Goal: Task Accomplishment & Management: Use online tool/utility

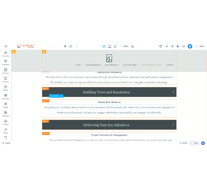
scroll to position [1731, 0]
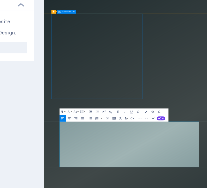
scroll to position [0, 0]
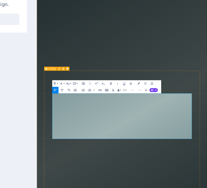
drag, startPoint x: 133, startPoint y: 262, endPoint x: 60, endPoint y: 252, distance: 74.3
copy span "Andre’s expertise spans the entire value chain: from research and development t…"
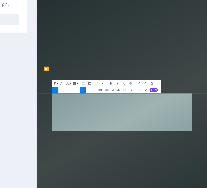
drag, startPoint x: 277, startPoint y: 250, endPoint x: 62, endPoint y: 249, distance: 215.1
click at [170, 112] on button "Colors" at bounding box center [168, 112] width 3 height 4
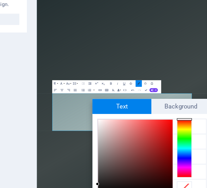
scroll to position [5, 0]
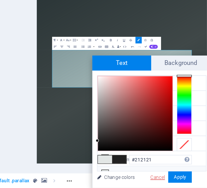
click at [178, 182] on link "Cancel" at bounding box center [179, 182] width 9 height 4
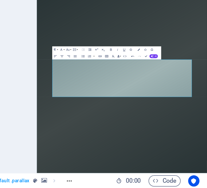
scroll to position [0, 0]
click at [169, 111] on icon "button" at bounding box center [168, 111] width 1 height 1
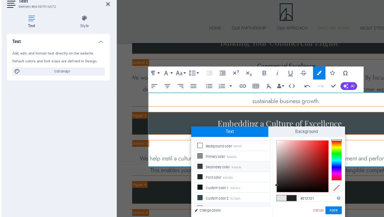
scroll to position [21, 0]
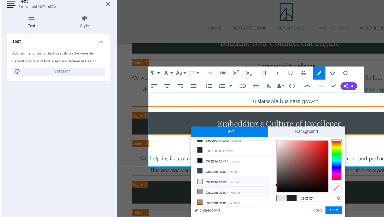
click at [179, 171] on icon at bounding box center [179, 172] width 4 height 4
type input "#a99786"
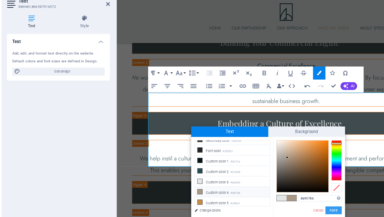
click at [286, 187] on button "Apply" at bounding box center [286, 187] width 13 height 6
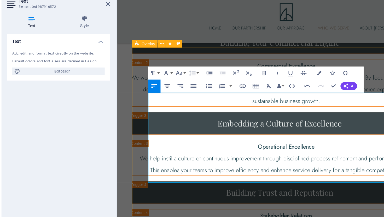
drag, startPoint x: 275, startPoint y: 132, endPoint x: 138, endPoint y: 120, distance: 137.2
click at [165, 77] on icon "button" at bounding box center [162, 77] width 6 height 6
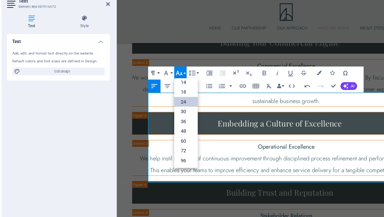
scroll to position [42, 0]
click at [167, 92] on link "18" at bounding box center [168, 92] width 19 height 8
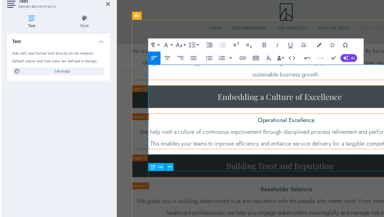
scroll to position [1741, 0]
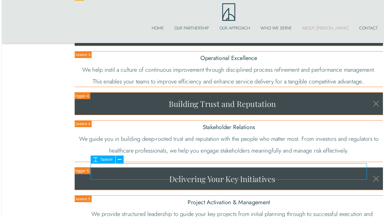
select select "px"
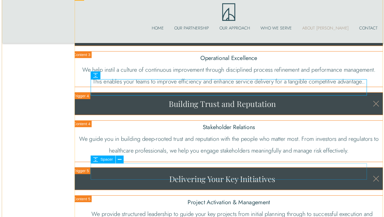
select select "px"
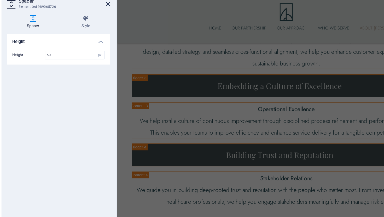
click at [106, 22] on icon at bounding box center [105, 22] width 3 height 4
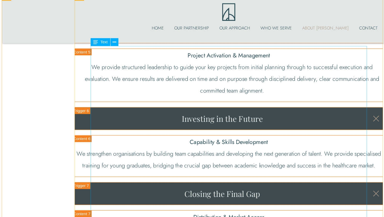
scroll to position [1858, 0]
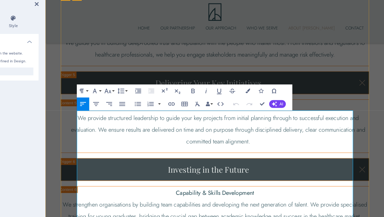
scroll to position [0, 0]
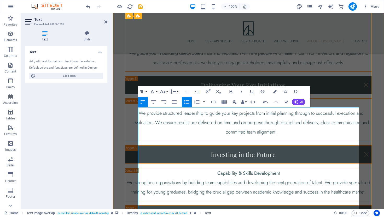
drag, startPoint x: 248, startPoint y: 145, endPoint x: 139, endPoint y: 146, distance: 109.9
click at [274, 90] on icon "button" at bounding box center [275, 92] width 4 height 4
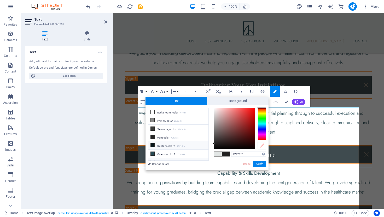
scroll to position [21, 0]
click at [153, 149] on icon at bounding box center [153, 149] width 4 height 4
type input "#a99786"
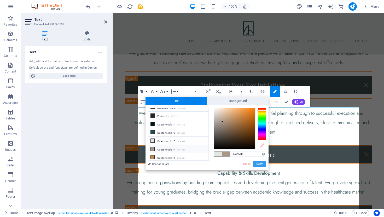
click at [257, 162] on button "Apply" at bounding box center [259, 164] width 13 height 6
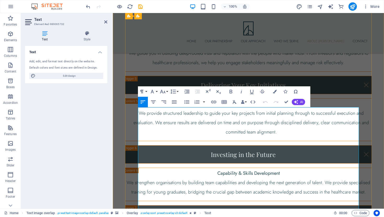
drag, startPoint x: 300, startPoint y: 148, endPoint x: 320, endPoint y: 139, distance: 22.0
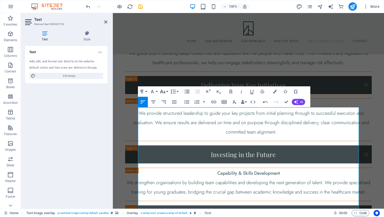
click at [167, 91] on button "Font Size" at bounding box center [164, 91] width 10 height 10
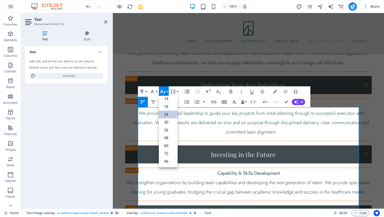
scroll to position [42, 0]
click at [168, 107] on link "18" at bounding box center [168, 107] width 19 height 8
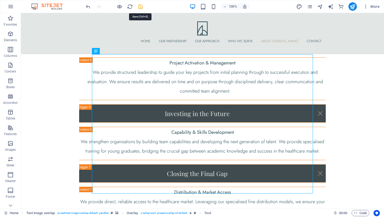
click at [142, 6] on icon "save" at bounding box center [140, 7] width 6 height 6
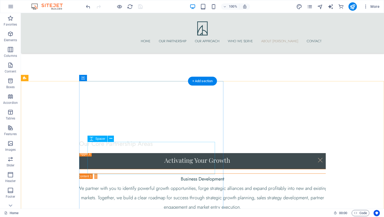
scroll to position [1497, 0]
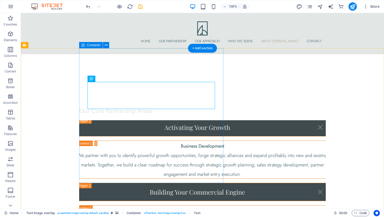
scroll to position [1532, 0]
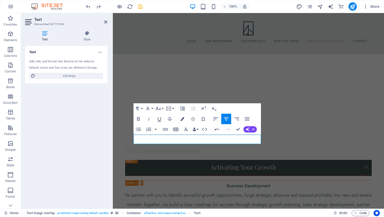
click at [183, 118] on icon "button" at bounding box center [182, 119] width 4 height 4
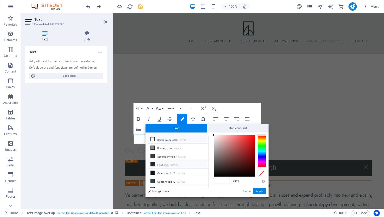
scroll to position [21, 0]
click at [152, 176] on icon at bounding box center [153, 177] width 4 height 4
type input "#a99786"
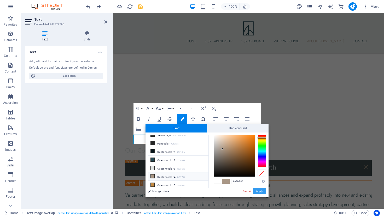
click at [257, 188] on button "Apply" at bounding box center [259, 191] width 13 height 6
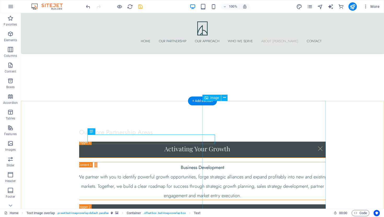
scroll to position [1479, 0]
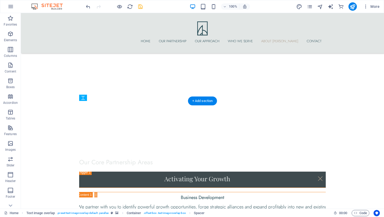
drag, startPoint x: 155, startPoint y: 128, endPoint x: 155, endPoint y: 134, distance: 5.7
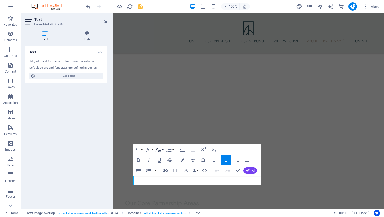
click at [162, 150] on button "Font Size" at bounding box center [159, 150] width 10 height 10
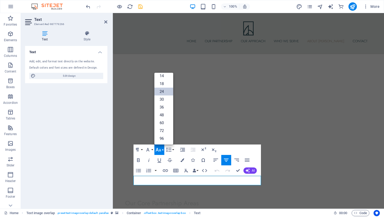
scroll to position [42, 0]
click at [162, 82] on link "18" at bounding box center [163, 84] width 19 height 8
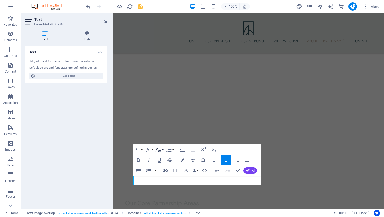
click at [161, 150] on icon "button" at bounding box center [158, 150] width 6 height 6
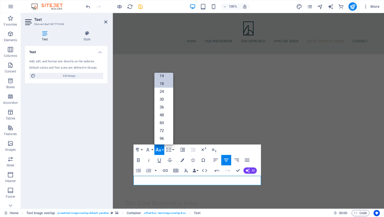
click at [162, 75] on link "14" at bounding box center [163, 76] width 19 height 8
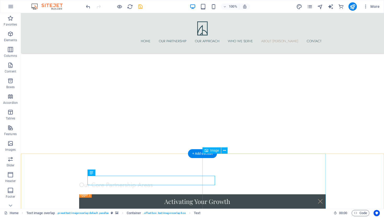
scroll to position [1426, 0]
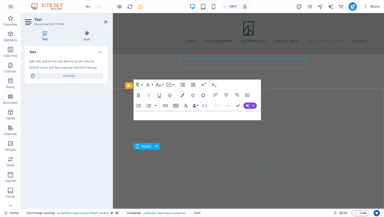
scroll to position [1544, 0]
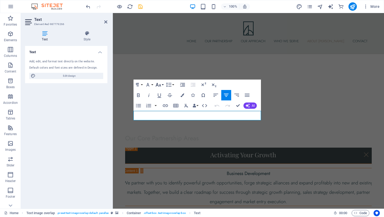
click at [163, 85] on button "Font Size" at bounding box center [159, 85] width 10 height 10
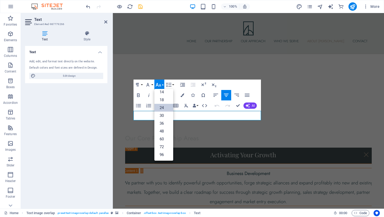
scroll to position [42, 0]
click at [164, 96] on link "14" at bounding box center [163, 92] width 19 height 8
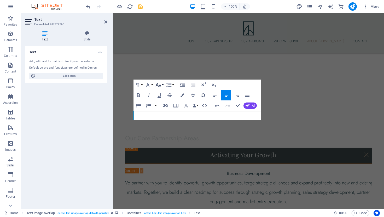
click at [162, 84] on button "Font Size" at bounding box center [159, 85] width 10 height 10
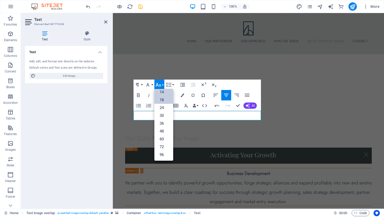
click at [163, 101] on link "18" at bounding box center [163, 100] width 19 height 8
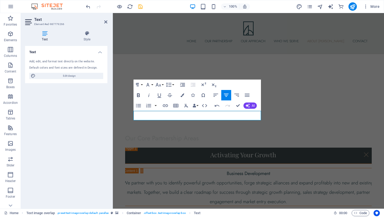
click at [139, 96] on icon "button" at bounding box center [138, 95] width 3 height 4
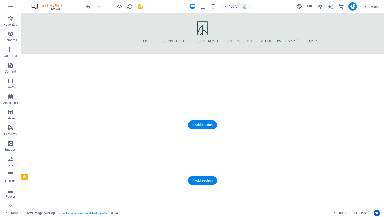
scroll to position [1133, 0]
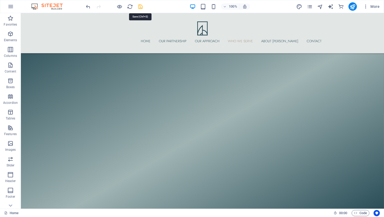
click at [139, 6] on icon "save" at bounding box center [140, 7] width 6 height 6
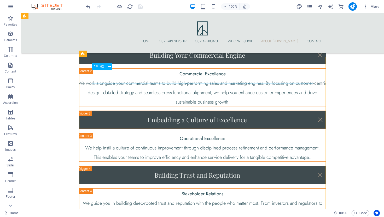
scroll to position [1667, 0]
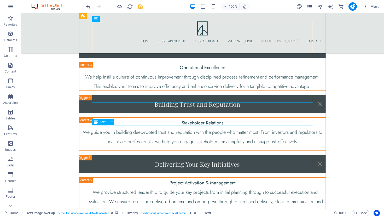
scroll to position [1602, 0]
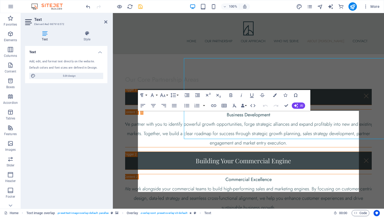
scroll to position [1702, 0]
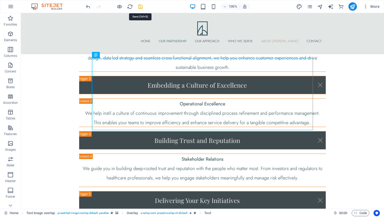
click at [143, 8] on icon "save" at bounding box center [140, 7] width 6 height 6
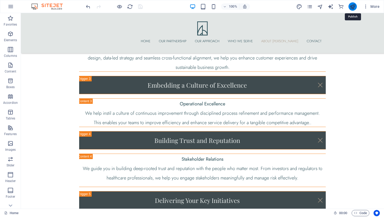
click at [353, 8] on icon "publish" at bounding box center [352, 7] width 6 height 6
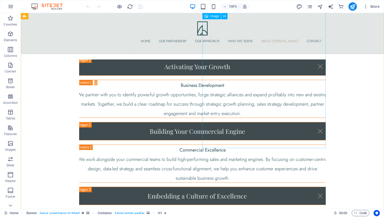
scroll to position [1496, 0]
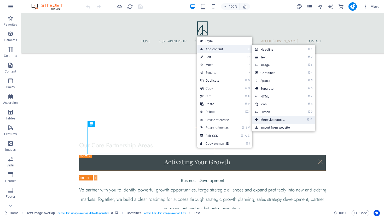
click at [274, 121] on link "⌘ ⏎ More elements ..." at bounding box center [273, 120] width 43 height 8
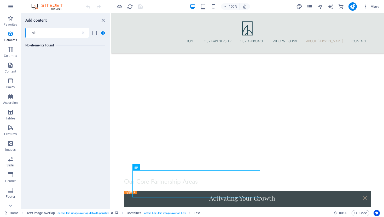
scroll to position [0, 0]
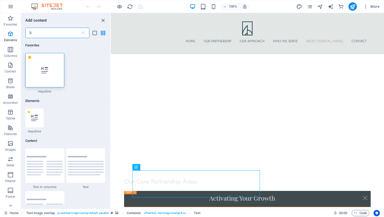
type input "l"
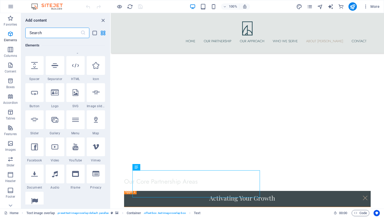
scroll to position [82, 0]
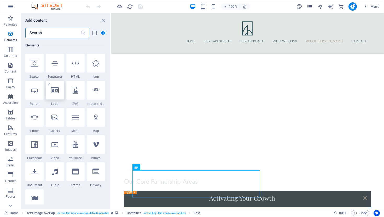
click at [56, 93] on icon at bounding box center [55, 90] width 8 height 7
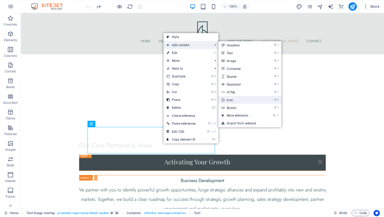
click at [244, 100] on link "⌘ 8 Icon" at bounding box center [239, 100] width 43 height 8
select select "xMidYMid"
select select "px"
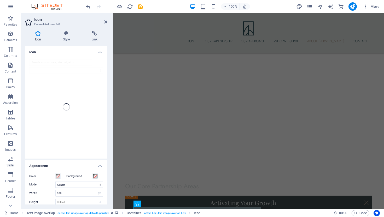
click at [55, 63] on div at bounding box center [66, 106] width 82 height 103
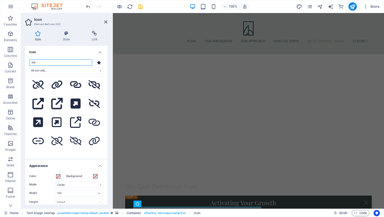
scroll to position [0, 0]
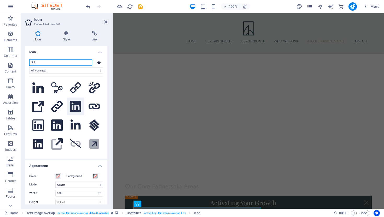
type input "link"
click at [73, 102] on icon at bounding box center [75, 106] width 11 height 11
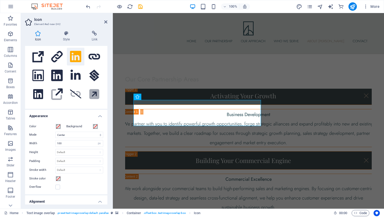
scroll to position [53, 0]
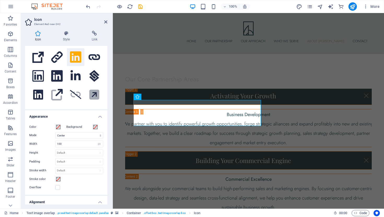
scroll to position [49, 0]
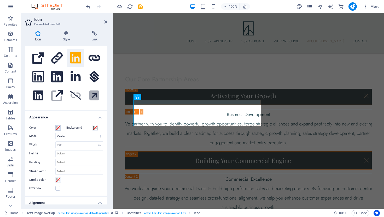
click at [58, 128] on span at bounding box center [58, 128] width 4 height 4
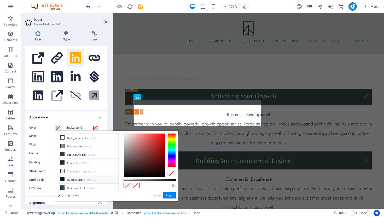
scroll to position [24, 0]
click at [61, 181] on span at bounding box center [62, 181] width 4 height 4
type input "#a99786"
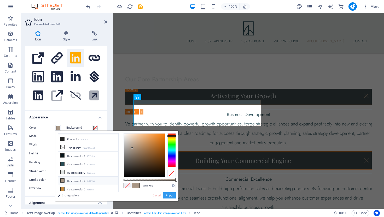
click at [171, 195] on button "Apply" at bounding box center [169, 195] width 13 height 6
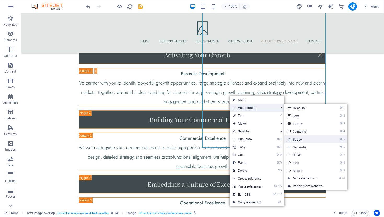
click at [306, 138] on link "⌘ 5 Spacer" at bounding box center [305, 139] width 43 height 8
select select "px"
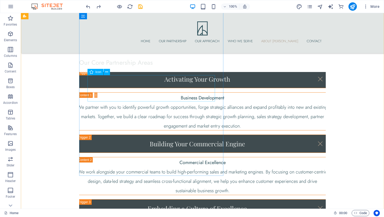
scroll to position [1552, 0]
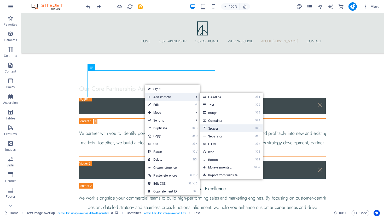
click at [217, 130] on link "⌘ 5 Spacer" at bounding box center [221, 128] width 43 height 8
select select "px"
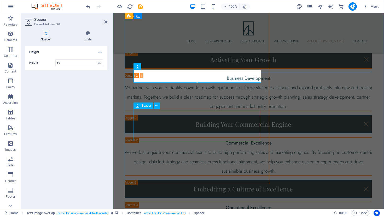
scroll to position [1642, 0]
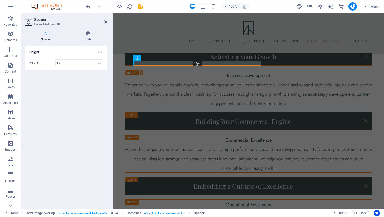
drag, startPoint x: 197, startPoint y: 73, endPoint x: 195, endPoint y: 64, distance: 8.5
click at [195, 64] on div "18px" at bounding box center [196, 63] width 127 height 5
type input "18"
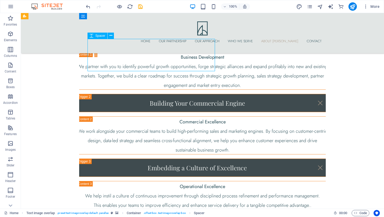
select select "px"
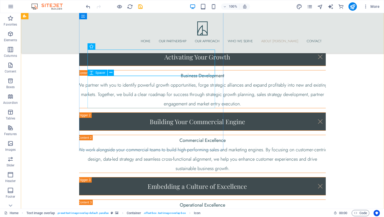
scroll to position [1598, 0]
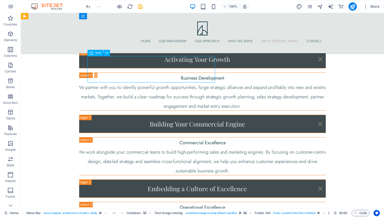
select select "xMidYMid"
select select "px"
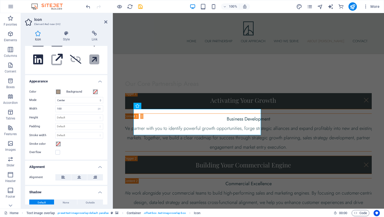
scroll to position [96, 0]
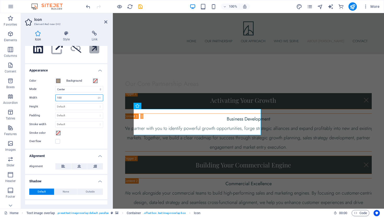
click at [64, 99] on input "100" at bounding box center [79, 98] width 47 height 6
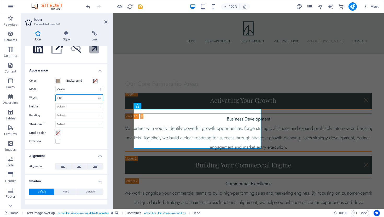
click at [63, 100] on input "150" at bounding box center [79, 98] width 47 height 6
type input "1"
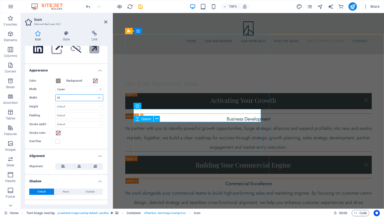
type input "50"
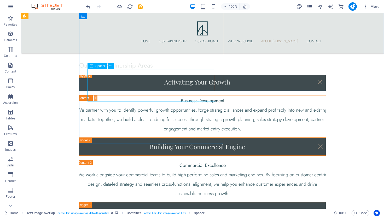
select select "px"
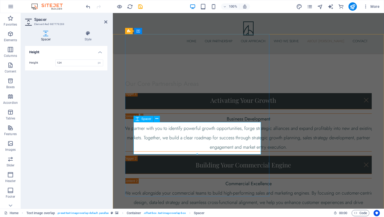
drag, startPoint x: 311, startPoint y: 167, endPoint x: 195, endPoint y: 134, distance: 119.6
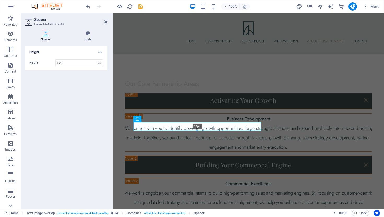
drag, startPoint x: 197, startPoint y: 155, endPoint x: 196, endPoint y: 131, distance: 23.5
click at [196, 131] on div at bounding box center [197, 131] width 127 height 2
click at [197, 131] on div "40px" at bounding box center [196, 127] width 127 height 11
type input "40"
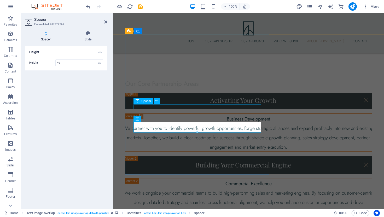
select select "px"
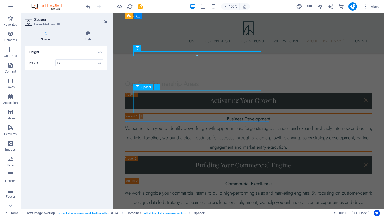
scroll to position [1651, 0]
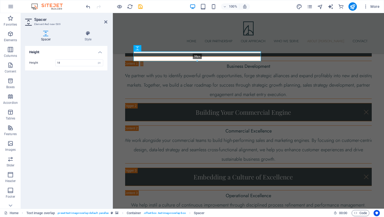
drag, startPoint x: 197, startPoint y: 56, endPoint x: 197, endPoint y: 62, distance: 6.3
click at [197, 62] on div at bounding box center [197, 61] width 127 height 2
type input "36"
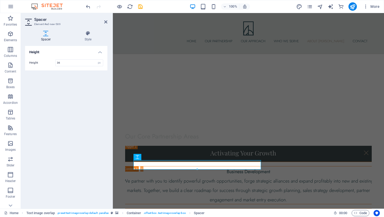
scroll to position [1538, 0]
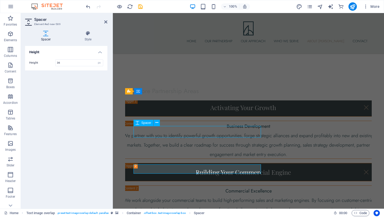
select select "px"
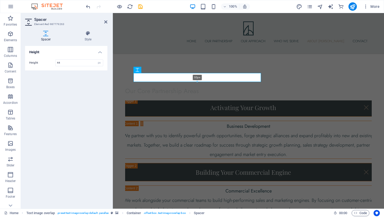
drag, startPoint x: 197, startPoint y: 84, endPoint x: 197, endPoint y: 81, distance: 2.9
click at [197, 81] on div at bounding box center [197, 82] width 127 height 2
type input "32"
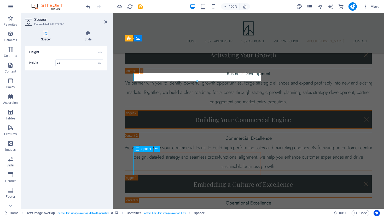
select select "px"
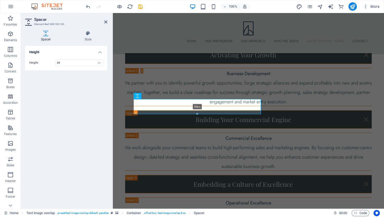
drag, startPoint x: 197, startPoint y: 122, endPoint x: 197, endPoint y: 113, distance: 8.4
click at [197, 113] on div at bounding box center [197, 114] width 127 height 2
type input "56"
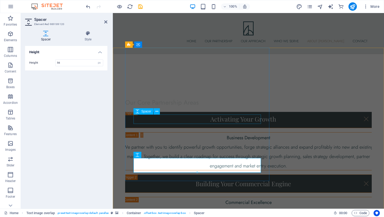
scroll to position [1621, 0]
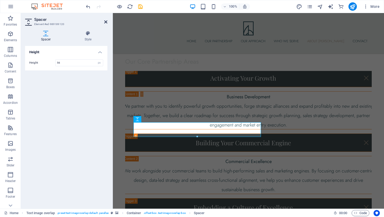
click at [105, 22] on icon at bounding box center [105, 22] width 3 height 4
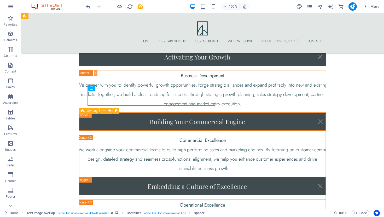
scroll to position [1583, 0]
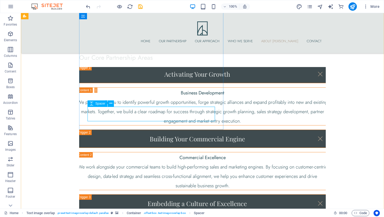
select select "px"
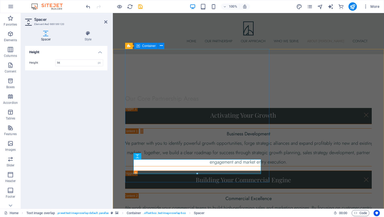
drag, startPoint x: 310, startPoint y: 188, endPoint x: 197, endPoint y: 180, distance: 113.3
click at [197, 173] on div "54px" at bounding box center [196, 166] width 127 height 15
type input "54"
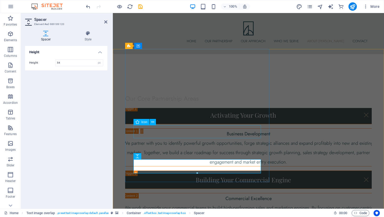
select select "xMidYMid"
select select "px"
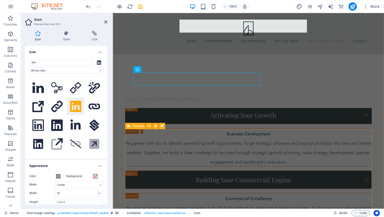
scroll to position [1636, 0]
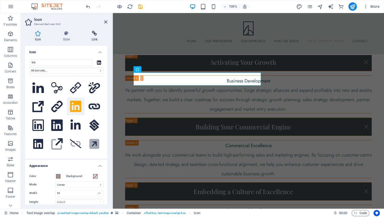
click at [93, 34] on icon at bounding box center [95, 33] width 26 height 5
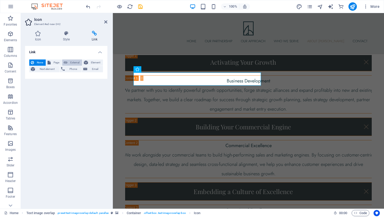
click at [73, 62] on span "External" at bounding box center [74, 63] width 11 height 6
select select "blank"
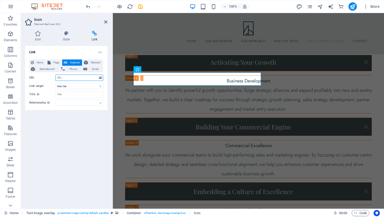
paste input "[URL][DOMAIN_NAME]"
type input "[URL][DOMAIN_NAME]"
click at [98, 86] on select "New tab Same tab Overlay" at bounding box center [79, 86] width 48 height 6
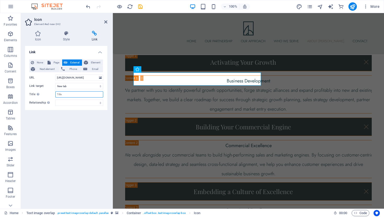
click at [71, 95] on input "Title Additional link description, should not be the same as the link text. The…" at bounding box center [79, 94] width 48 height 6
type input "A"
type input "[PERSON_NAME] LinkedIn"
click at [76, 102] on select "alternate author bookmark external help license next nofollow noreferrer noopen…" at bounding box center [79, 103] width 48 height 6
click at [92, 155] on div "Link None Page External Element Next element Phone Email Page Home Legal Notice…" at bounding box center [66, 125] width 82 height 159
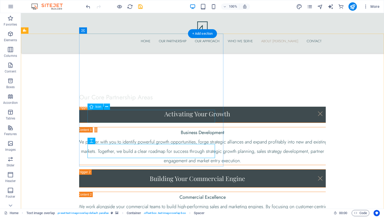
scroll to position [1542, 0]
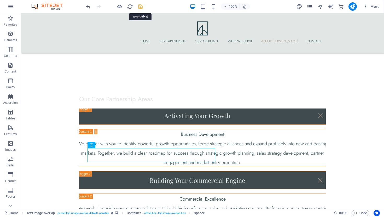
click at [138, 6] on icon "save" at bounding box center [140, 7] width 6 height 6
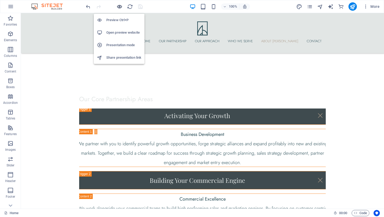
click at [119, 7] on icon "button" at bounding box center [119, 7] width 6 height 6
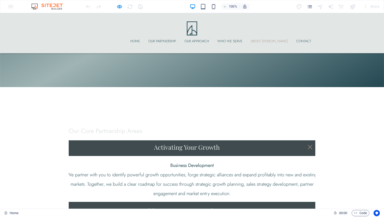
scroll to position [1277, 0]
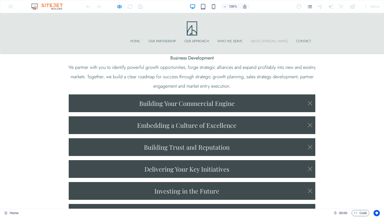
scroll to position [1425, 0]
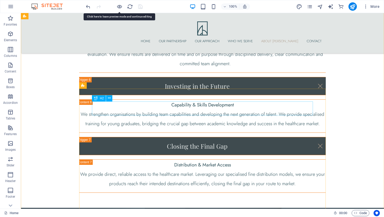
scroll to position [2014, 0]
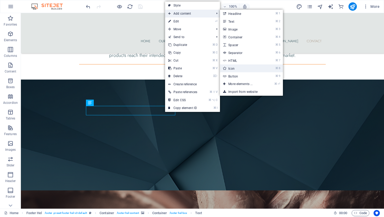
click at [235, 67] on link "⌘ 8 Icon" at bounding box center [241, 68] width 43 height 8
select select "xMidYMid"
select select "px"
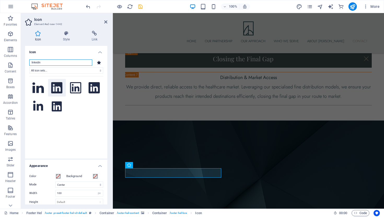
type input "linkedin"
click at [55, 92] on icon at bounding box center [56, 87] width 11 height 11
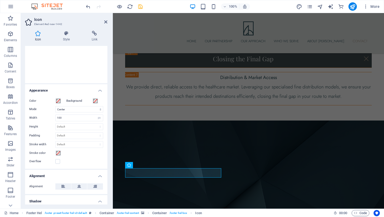
scroll to position [77, 0]
click at [60, 100] on span at bounding box center [58, 100] width 4 height 4
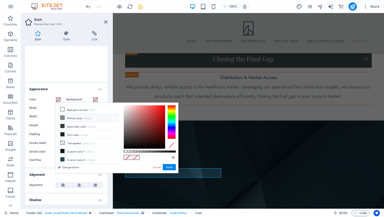
click at [63, 117] on icon at bounding box center [63, 118] width 4 height 4
type input "#8c8c8c"
click at [169, 167] on button "Apply" at bounding box center [169, 167] width 13 height 6
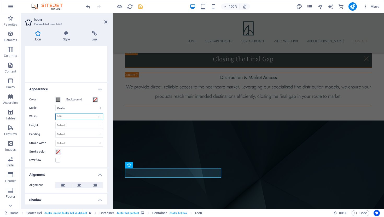
click at [69, 118] on input "100" at bounding box center [79, 117] width 47 height 6
type input "1"
type input "200"
click at [92, 34] on icon at bounding box center [95, 33] width 26 height 5
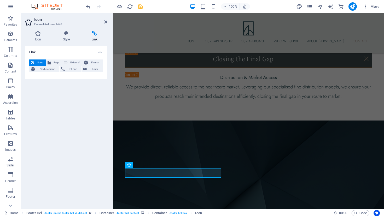
click at [72, 59] on div "None Page External Element Next element Phone Email Page Home Legal Notice Priv…" at bounding box center [66, 66] width 82 height 23
click at [72, 62] on span "External" at bounding box center [74, 63] width 11 height 6
select select "blank"
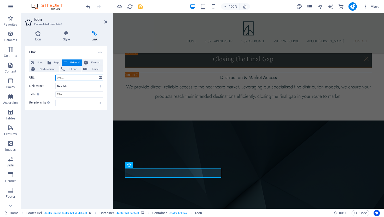
paste input "[URL][DOMAIN_NAME]"
type input "[URL][DOMAIN_NAME]"
click at [65, 86] on select "New tab Same tab Overlay" at bounding box center [79, 86] width 48 height 6
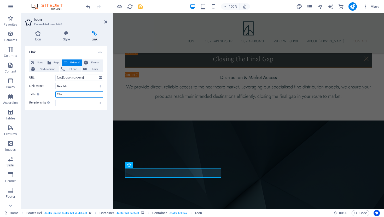
click at [63, 96] on input "Title Additional link description, should not be the same as the link text. The…" at bounding box center [79, 94] width 48 height 6
type input "Zeland Healthcare LinkedIn page"
click at [61, 134] on div "Link None Page External Element Next element Phone Email Page Home Legal Notice…" at bounding box center [66, 125] width 82 height 159
click at [104, 22] on icon at bounding box center [105, 22] width 3 height 4
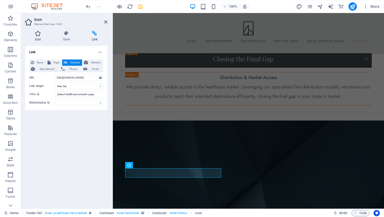
click at [41, 34] on icon at bounding box center [38, 33] width 26 height 5
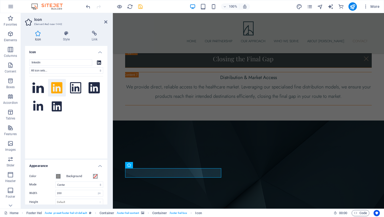
scroll to position [79, 0]
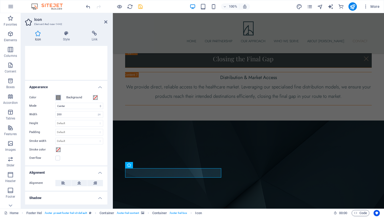
click at [59, 99] on span at bounding box center [58, 98] width 4 height 4
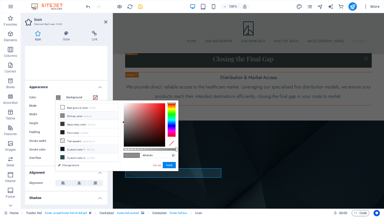
scroll to position [24, 0]
click at [63, 141] on icon at bounding box center [63, 142] width 4 height 4
type input "#e2e6e5"
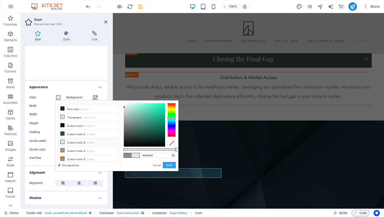
click at [172, 165] on button "Apply" at bounding box center [169, 165] width 13 height 6
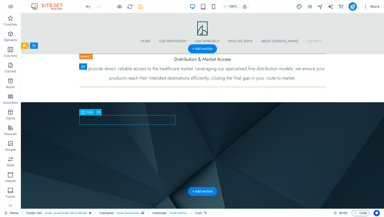
select select "xMidYMid"
select select "px"
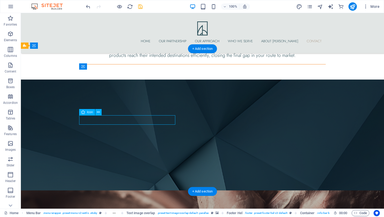
select select "xMidYMid"
select select "px"
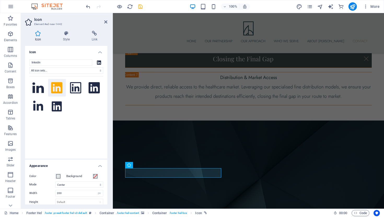
scroll to position [115, 0]
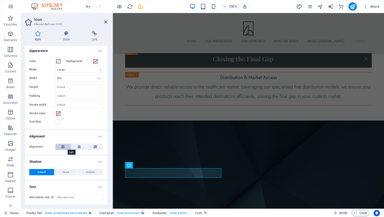
click at [65, 147] on button at bounding box center [63, 147] width 16 height 6
click at [72, 77] on input "200" at bounding box center [79, 78] width 47 height 6
type input "2"
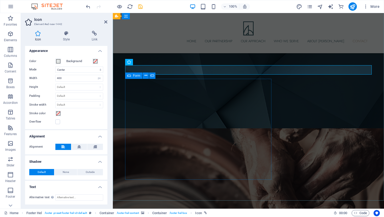
scroll to position [2126, 0]
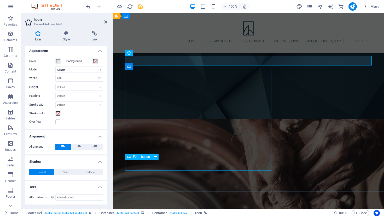
type input "200"
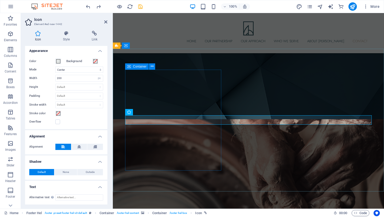
scroll to position [2067, 0]
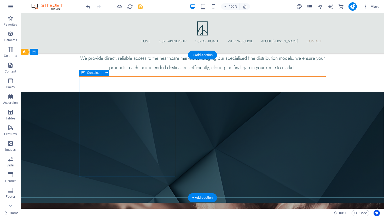
scroll to position [2014, 0]
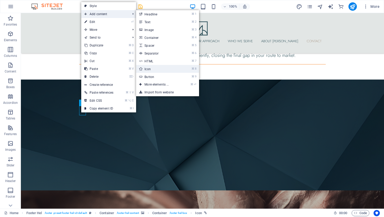
click at [161, 70] on link "⌘ 8 Icon" at bounding box center [157, 69] width 43 height 8
select select "xMidYMid"
select select "px"
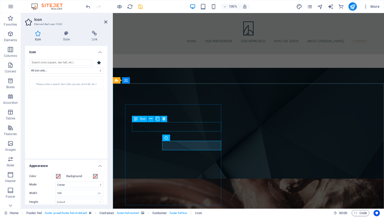
scroll to position [2067, 0]
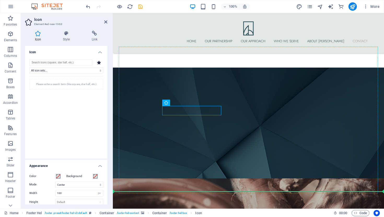
drag, startPoint x: 176, startPoint y: 111, endPoint x: 192, endPoint y: 188, distance: 78.2
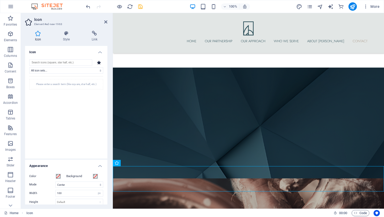
scroll to position [2092, 0]
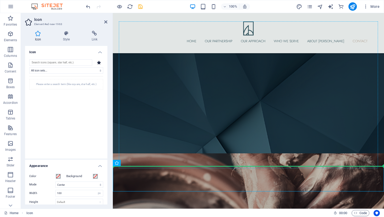
drag, startPoint x: 247, startPoint y: 179, endPoint x: 146, endPoint y: 100, distance: 128.2
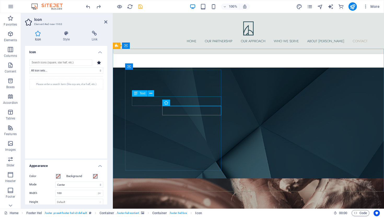
scroll to position [2014, 0]
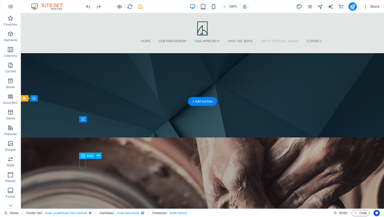
select select "xMidYMid"
select select "px"
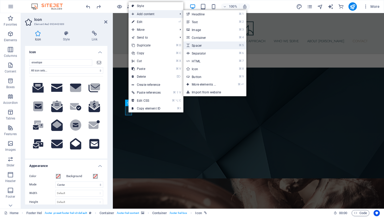
click at [202, 46] on link "⌘ 5 Spacer" at bounding box center [204, 45] width 43 height 8
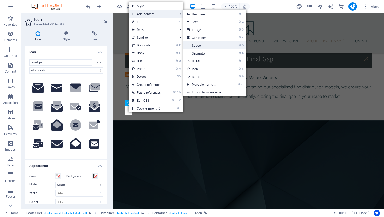
select select "px"
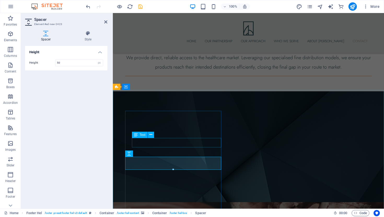
scroll to position [2067, 0]
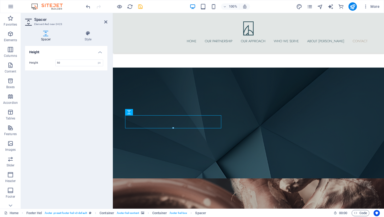
drag, startPoint x: 165, startPoint y: 121, endPoint x: 157, endPoint y: 123, distance: 8.9
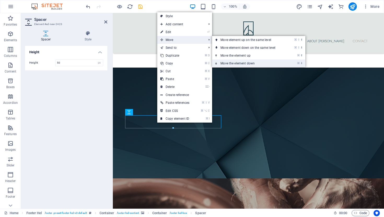
click at [236, 63] on link "⌘ ⬇ Move the element down" at bounding box center [249, 64] width 74 height 8
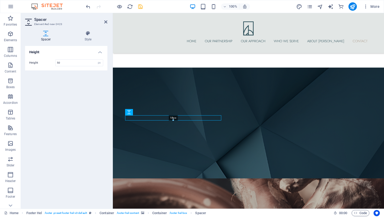
drag, startPoint x: 173, startPoint y: 128, endPoint x: 168, endPoint y: 116, distance: 13.3
click at [168, 116] on div "18px" at bounding box center [173, 117] width 96 height 5
type input "18"
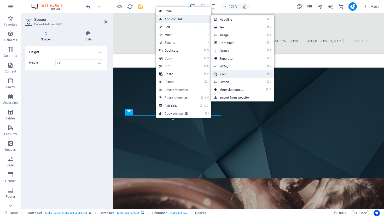
click at [225, 73] on link "⌘ 8 Icon" at bounding box center [232, 74] width 43 height 8
select select "xMidYMid"
select select "px"
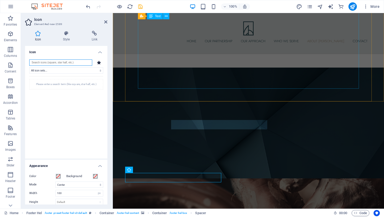
scroll to position [2014, 0]
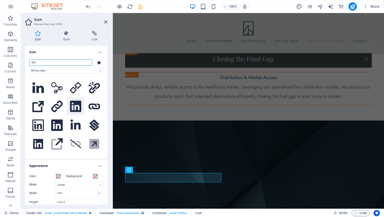
type input "link"
click at [76, 106] on icon at bounding box center [75, 106] width 11 height 11
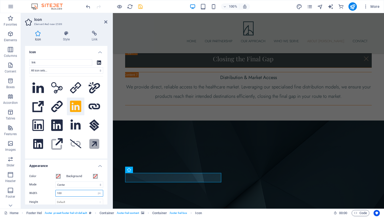
click at [64, 194] on input "100" at bounding box center [79, 193] width 47 height 6
type input "5"
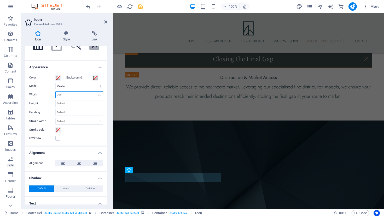
scroll to position [115, 0]
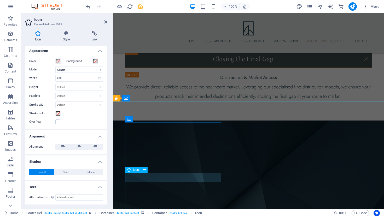
click at [73, 79] on input "200" at bounding box center [79, 78] width 47 height 6
type input "2"
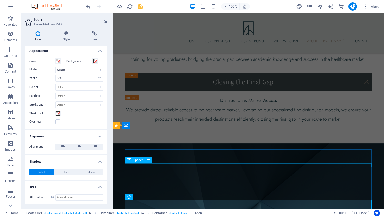
scroll to position [2000, 0]
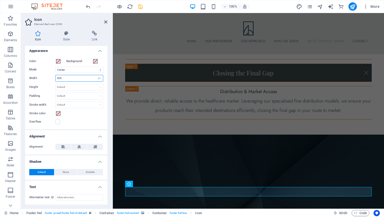
drag, startPoint x: 62, startPoint y: 78, endPoint x: 53, endPoint y: 78, distance: 8.4
click at [53, 78] on div "Width 500 Default auto px rem % em vh vw" at bounding box center [66, 78] width 74 height 7
type input "200"
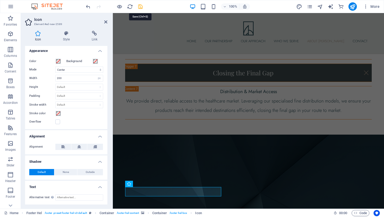
click at [141, 6] on icon "save" at bounding box center [140, 7] width 6 height 6
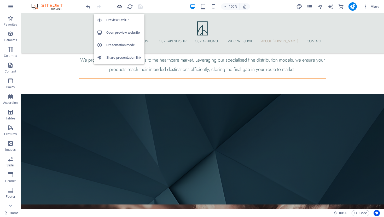
click at [120, 8] on icon "button" at bounding box center [119, 7] width 6 height 6
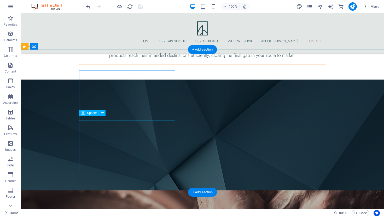
scroll to position [2013, 0]
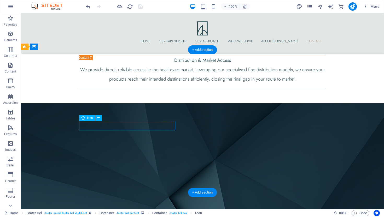
select select "xMidYMid"
select select "px"
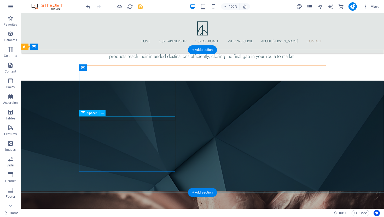
select select "px"
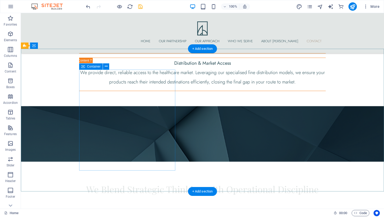
scroll to position [2014, 0]
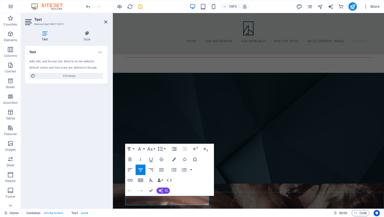
scroll to position [2067, 0]
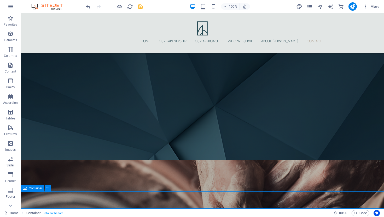
scroll to position [2014, 0]
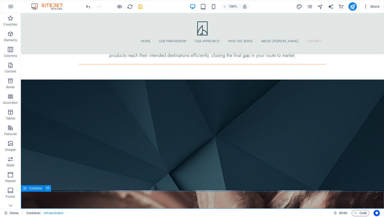
click at [49, 190] on icon at bounding box center [47, 188] width 3 height 5
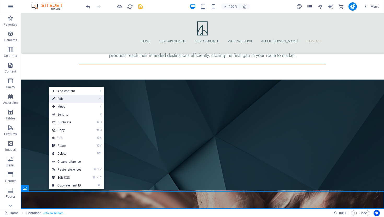
click at [63, 100] on link "⏎ Edit" at bounding box center [66, 99] width 35 height 8
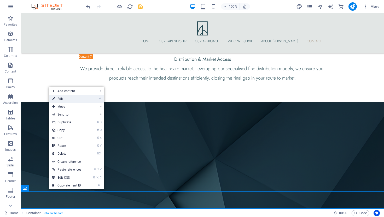
scroll to position [2067, 0]
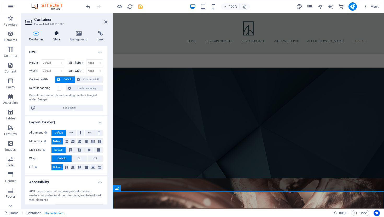
click at [57, 35] on icon at bounding box center [56, 33] width 15 height 5
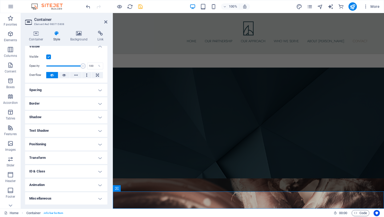
scroll to position [0, 0]
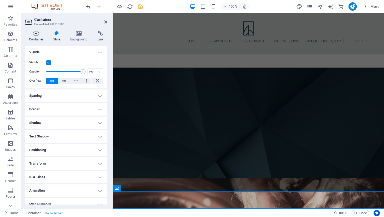
click at [40, 34] on icon at bounding box center [36, 33] width 22 height 5
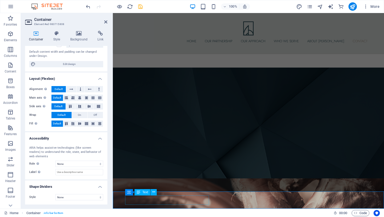
scroll to position [2014, 0]
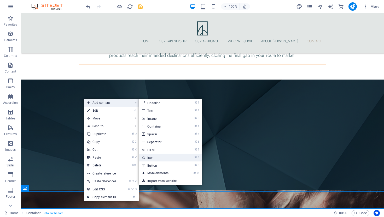
click at [157, 159] on link "⌘ 8 Icon" at bounding box center [160, 158] width 43 height 8
select select "xMidYMid"
select select "px"
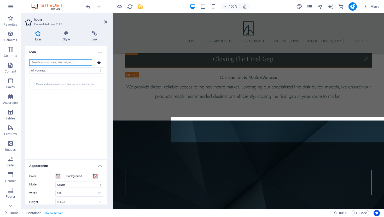
scroll to position [2092, 0]
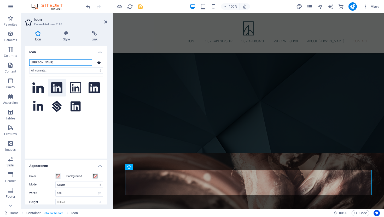
type input "[PERSON_NAME]"
click at [58, 88] on icon at bounding box center [56, 87] width 11 height 11
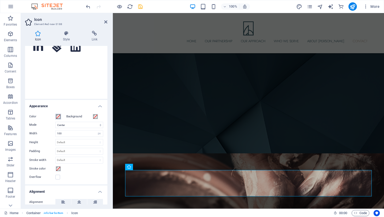
scroll to position [0, 0]
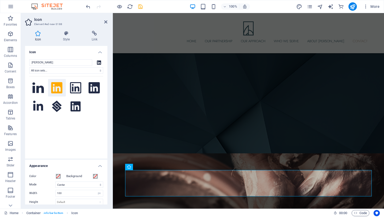
click at [58, 90] on icon at bounding box center [56, 87] width 11 height 11
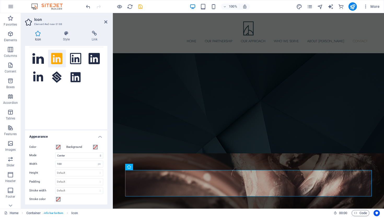
scroll to position [38, 0]
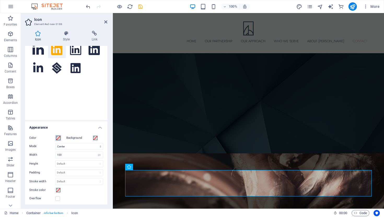
click at [57, 138] on span at bounding box center [58, 138] width 4 height 4
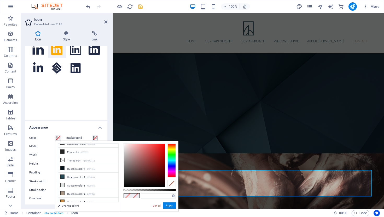
scroll to position [24, 0]
click at [63, 182] on icon at bounding box center [63, 183] width 4 height 4
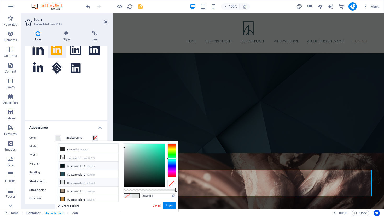
scroll to position [0, 0]
click at [62, 156] on icon at bounding box center [63, 156] width 4 height 4
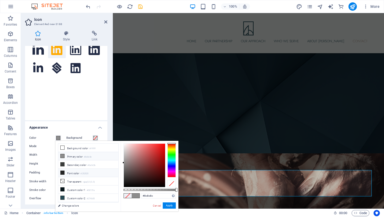
scroll to position [24, 0]
click at [63, 191] on icon at bounding box center [63, 191] width 4 height 4
type input "#a99786"
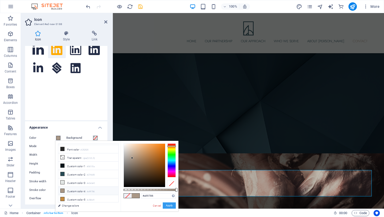
click at [169, 205] on button "Apply" at bounding box center [169, 206] width 13 height 6
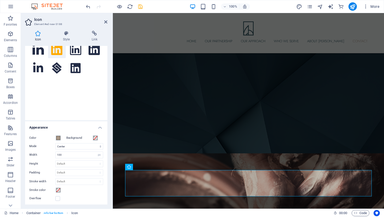
scroll to position [115, 0]
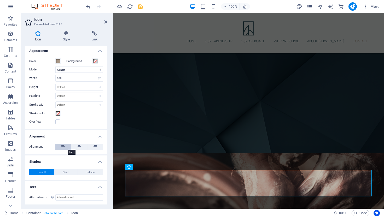
click at [61, 147] on button at bounding box center [63, 147] width 16 height 6
drag, startPoint x: 63, startPoint y: 79, endPoint x: 53, endPoint y: 78, distance: 10.0
click at [53, 78] on div "Width 100 Default auto px rem % em vh vw" at bounding box center [66, 78] width 74 height 7
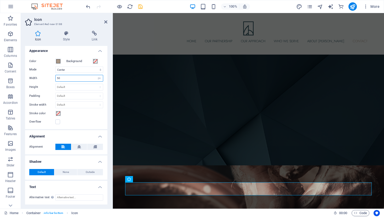
drag, startPoint x: 63, startPoint y: 80, endPoint x: 41, endPoint y: 78, distance: 21.8
click at [41, 78] on div "Width 50 Default auto px rem % em vh vw" at bounding box center [66, 78] width 74 height 7
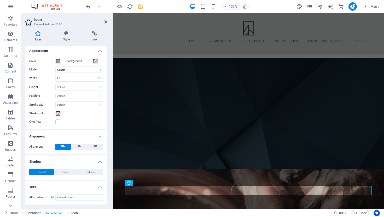
click at [41, 78] on label "Width" at bounding box center [42, 78] width 26 height 3
drag, startPoint x: 62, startPoint y: 78, endPoint x: 50, endPoint y: 77, distance: 12.3
click at [50, 77] on div "Width 25 Default auto px rem % em vh vw" at bounding box center [66, 78] width 74 height 7
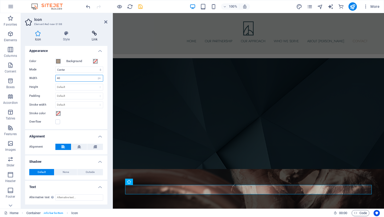
scroll to position [2078, 0]
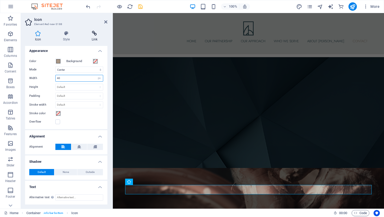
type input "40"
click at [93, 34] on icon at bounding box center [95, 33] width 26 height 5
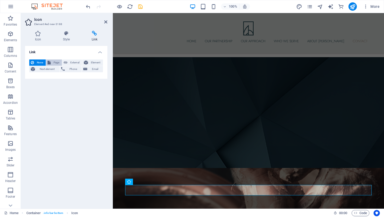
click at [57, 62] on span "Page" at bounding box center [56, 63] width 8 height 6
select select
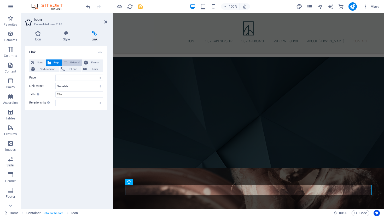
click at [72, 62] on span "External" at bounding box center [74, 63] width 11 height 6
select select "blank"
paste input "[URL][DOMAIN_NAME]"
type input "[URL][DOMAIN_NAME]"
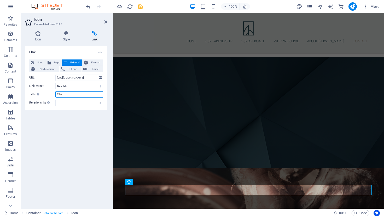
scroll to position [0, 0]
click at [70, 93] on input "Title Additional link description, should not be the same as the link text. The…" at bounding box center [79, 94] width 48 height 6
type input "Zeland Healthcare LinkedIn"
click at [81, 140] on div "Link None Page External Element Next element Phone Email Page Home Legal Notice…" at bounding box center [66, 125] width 82 height 159
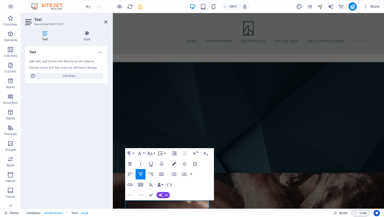
click at [173, 165] on icon "button" at bounding box center [174, 164] width 4 height 4
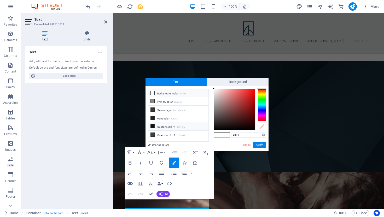
scroll to position [21, 0]
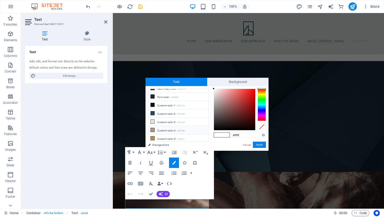
click at [155, 130] on li "Custom color 4 #a99786" at bounding box center [178, 130] width 60 height 8
type input "#a99786"
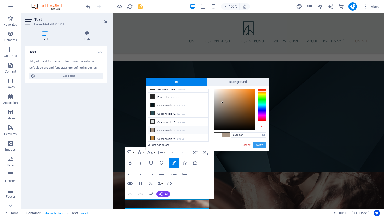
click at [260, 144] on button "Apply" at bounding box center [259, 145] width 13 height 6
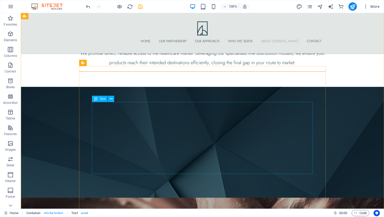
scroll to position [2025, 0]
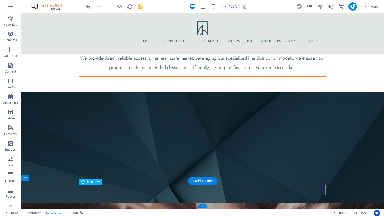
scroll to position [2078, 0]
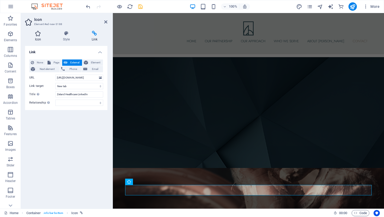
click at [38, 37] on h4 "Icon" at bounding box center [39, 36] width 28 height 11
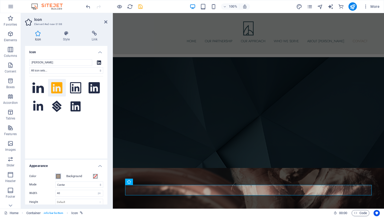
click at [58, 175] on span at bounding box center [58, 176] width 4 height 4
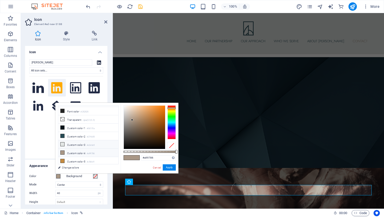
click at [62, 144] on icon at bounding box center [63, 145] width 4 height 4
type input "#e2e6e5"
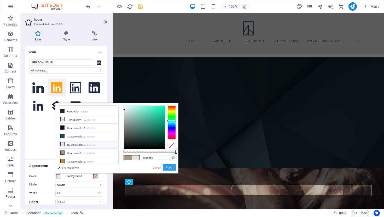
click at [167, 166] on button "Apply" at bounding box center [169, 167] width 13 height 6
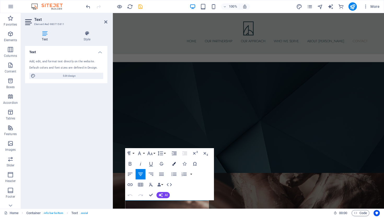
click at [176, 165] on button "Colors" at bounding box center [174, 164] width 10 height 10
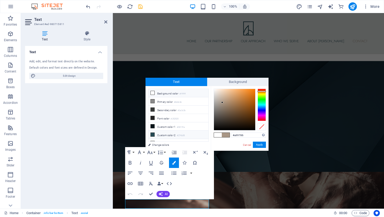
scroll to position [21, 0]
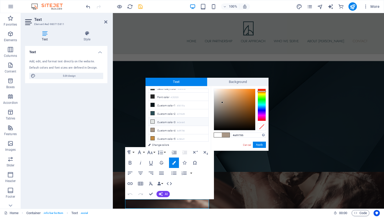
click at [154, 121] on span at bounding box center [152, 122] width 4 height 4
type input "#e2e6e5"
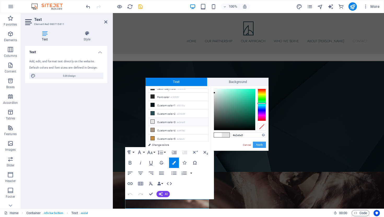
click at [261, 145] on button "Apply" at bounding box center [259, 145] width 13 height 6
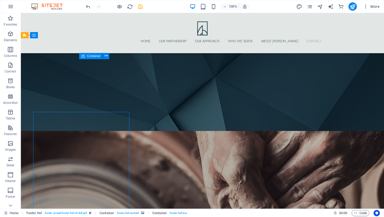
scroll to position [2025, 0]
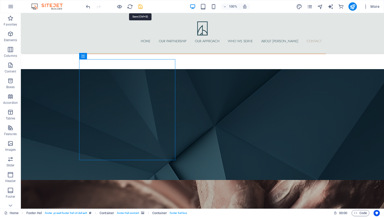
click at [141, 9] on icon "save" at bounding box center [140, 7] width 6 height 6
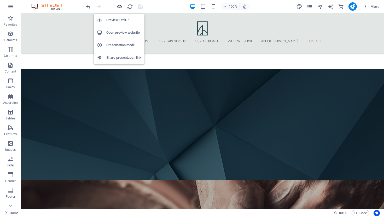
click at [119, 7] on icon "button" at bounding box center [119, 7] width 6 height 6
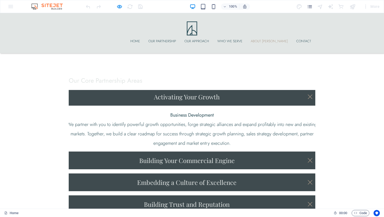
scroll to position [1322, 0]
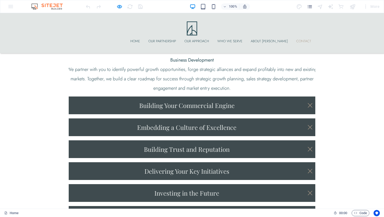
scroll to position [1435, 0]
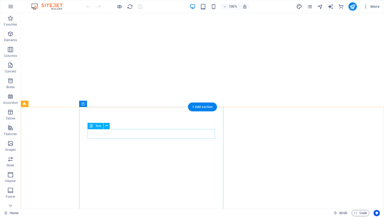
scroll to position [1617, 0]
